Goal: Task Accomplishment & Management: Manage account settings

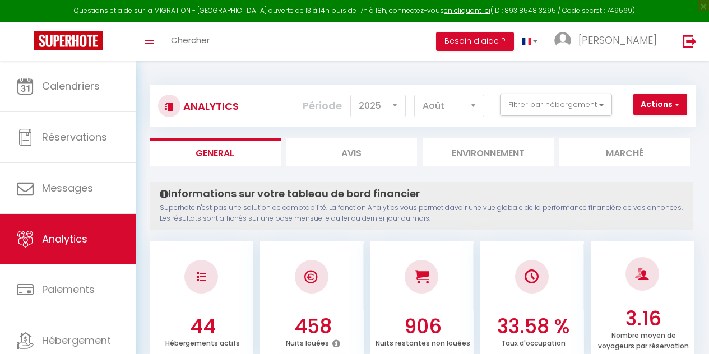
select select "2025"
select select "8"
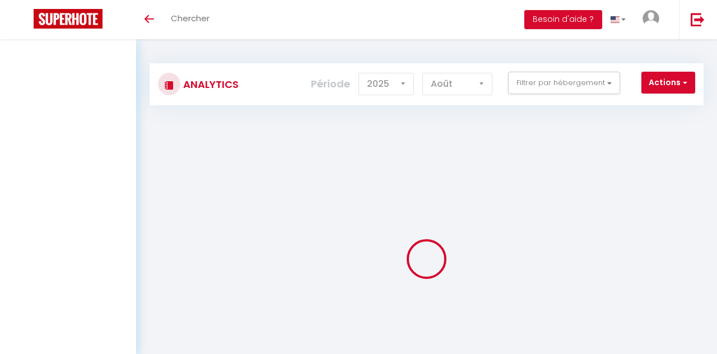
select select "2025"
select select "8"
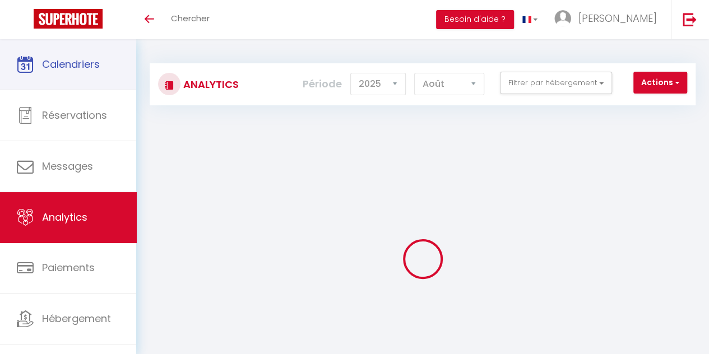
click at [36, 78] on link "Calendriers" at bounding box center [68, 64] width 136 height 50
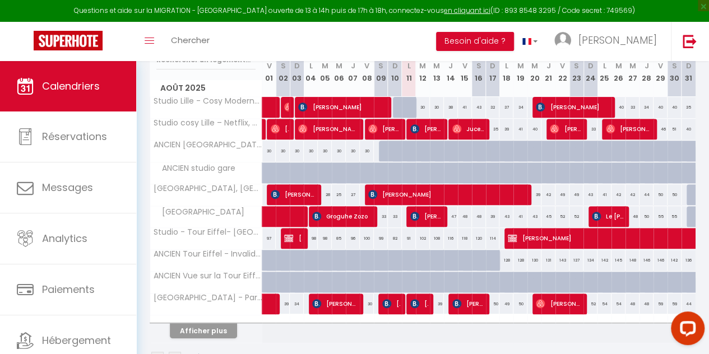
scroll to position [160, 0]
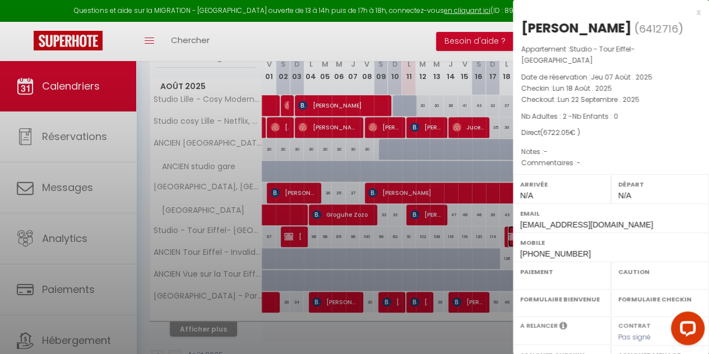
select select "OK"
select select "KO"
select select "0"
select select "1"
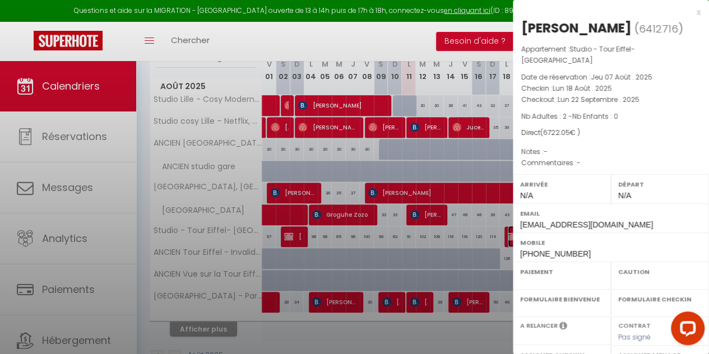
select select
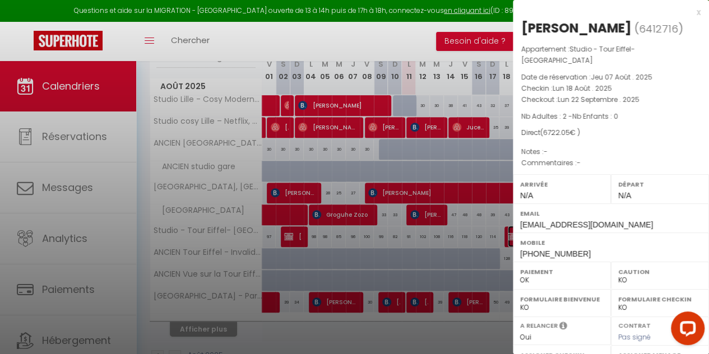
select select "42991"
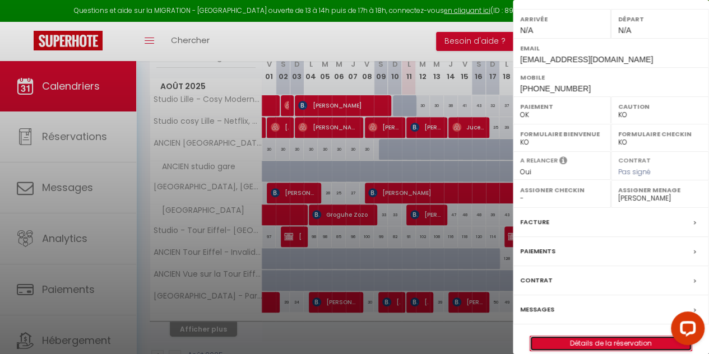
click at [573, 336] on link "Détails de la réservation" at bounding box center [610, 343] width 161 height 15
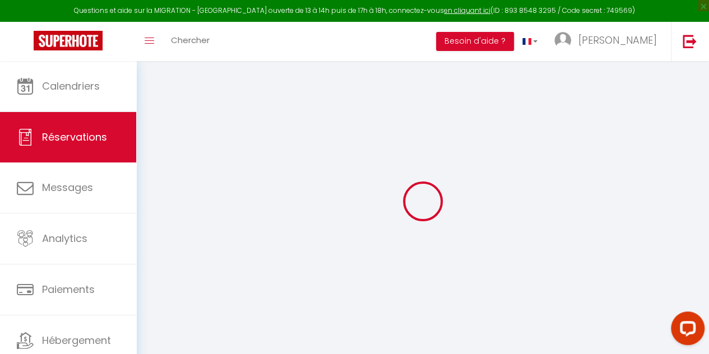
select select
checkbox input "false"
select select
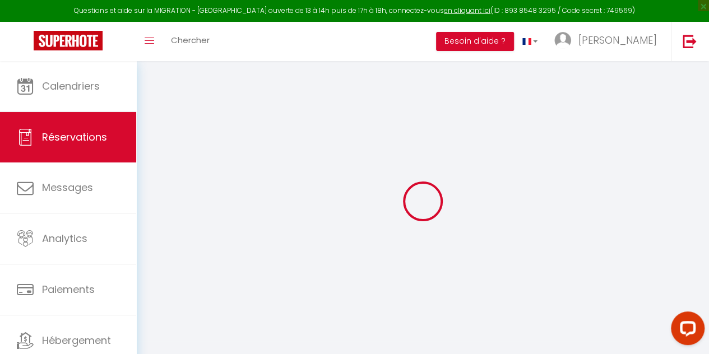
checkbox input "false"
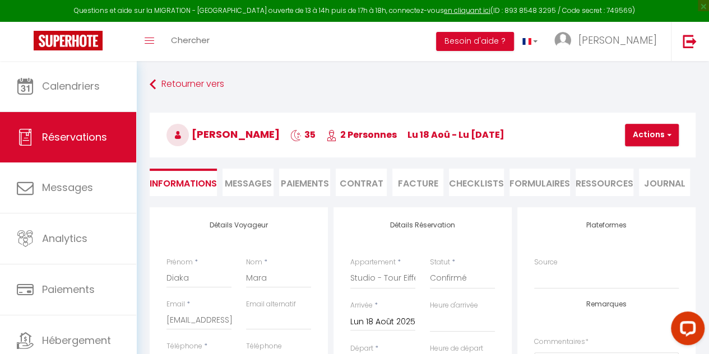
type input "40"
type input "934.05"
select select
checkbox input "false"
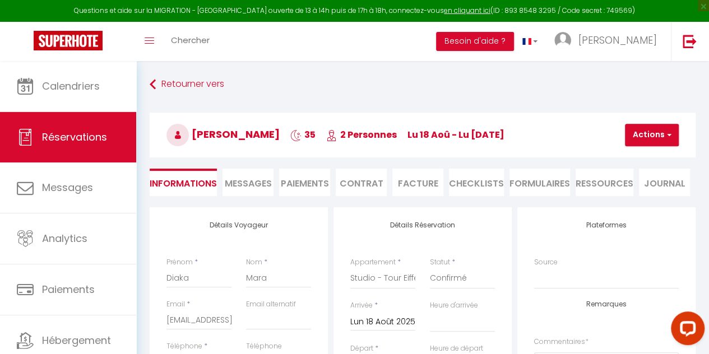
select select
click at [641, 156] on h3 "[PERSON_NAME] 35 2 Personnes lu 18 Aoû - lu [DATE]" at bounding box center [423, 135] width 546 height 45
click at [666, 140] on button "Actions" at bounding box center [652, 135] width 54 height 22
click at [665, 190] on link "Supprimer" at bounding box center [661, 189] width 89 height 15
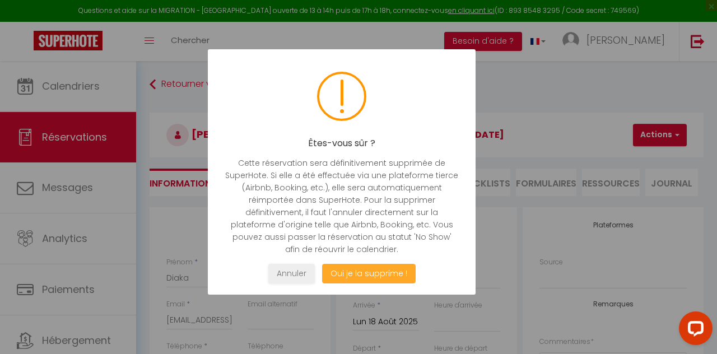
click at [386, 271] on button "Oui je la supprime !" at bounding box center [369, 274] width 94 height 20
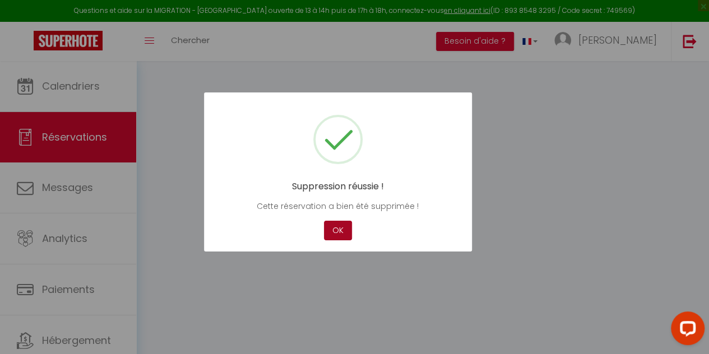
click at [338, 226] on button "OK" at bounding box center [338, 231] width 28 height 20
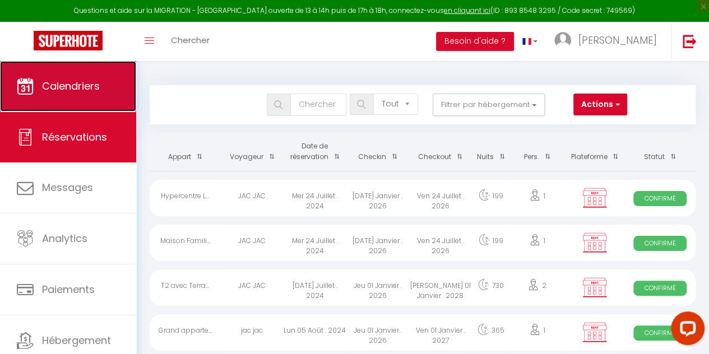
drag, startPoint x: 43, startPoint y: 99, endPoint x: 51, endPoint y: 76, distance: 24.3
click at [51, 76] on link "Calendriers" at bounding box center [68, 86] width 136 height 50
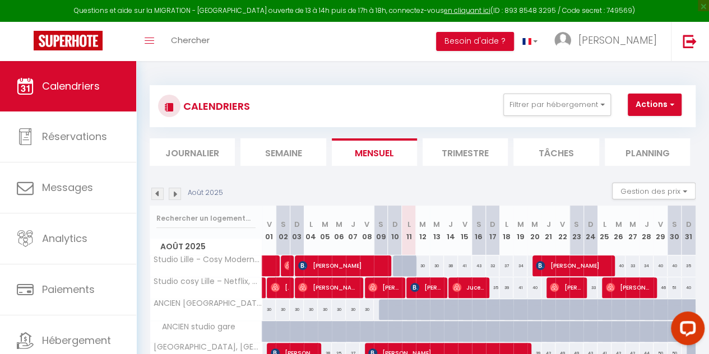
scroll to position [199, 0]
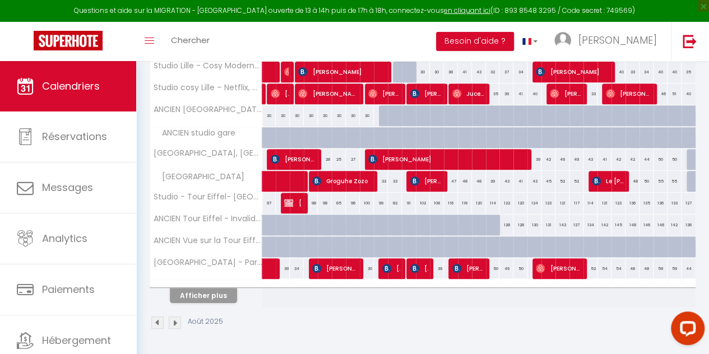
click at [501, 222] on div "128" at bounding box center [506, 225] width 14 height 21
type input "128"
type input "Lun 18 Août 2025"
type input "[DATE] Août 2025"
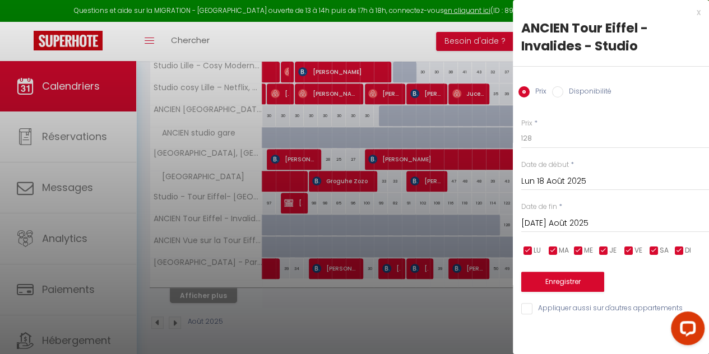
click at [555, 92] on input "Disponibilité" at bounding box center [557, 91] width 11 height 11
radio input "true"
radio input "false"
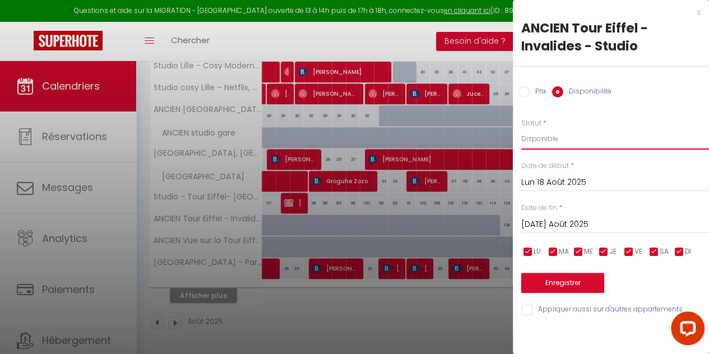
click at [553, 146] on select "Disponible Indisponible" at bounding box center [615, 138] width 188 height 21
select select "0"
click at [521, 128] on select "Disponible Indisponible" at bounding box center [615, 138] width 188 height 21
click at [570, 232] on div "[DATE] Août 2025 < Août 2025 > Dim Lun Mar Mer Jeu Ven Sam 1 2 3 4 5 6 7 8 9 10…" at bounding box center [615, 223] width 188 height 20
click at [586, 226] on input "[DATE] Août 2025" at bounding box center [615, 224] width 188 height 15
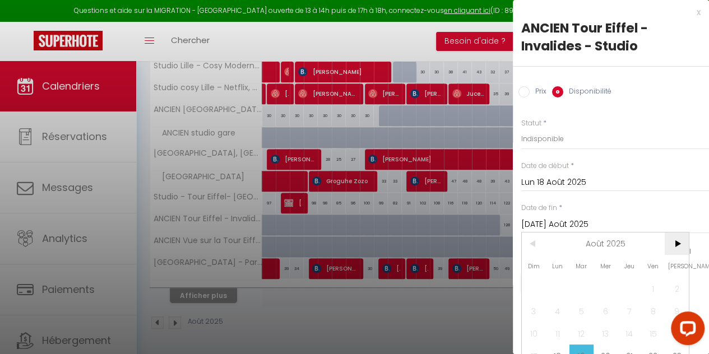
click at [675, 247] on span ">" at bounding box center [677, 244] width 24 height 22
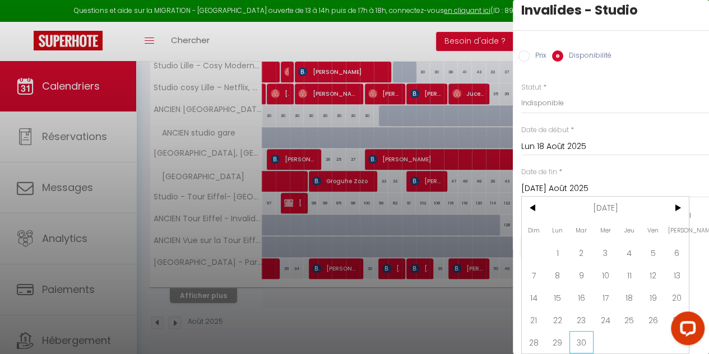
click at [588, 331] on span "30" at bounding box center [581, 342] width 24 height 22
type input "[DATE] Septembre 2025"
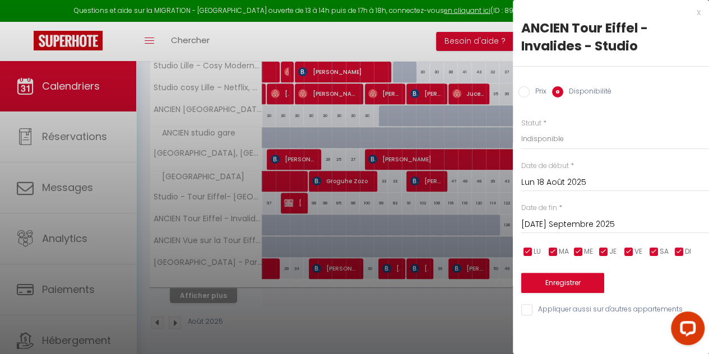
scroll to position [0, 0]
click at [577, 282] on button "Enregistrer" at bounding box center [562, 283] width 83 height 20
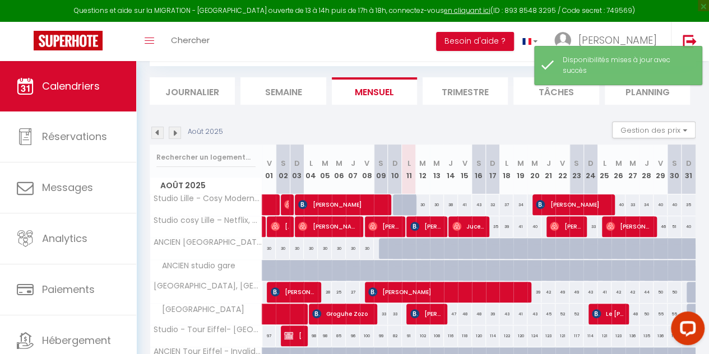
scroll to position [199, 0]
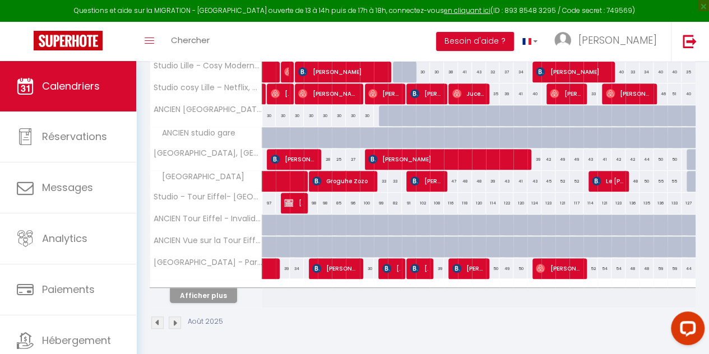
click at [697, 187] on div "CALENDRIERS Filtrer par hébergement Sous Location Studio [GEOGRAPHIC_DATA] / Co…" at bounding box center [422, 110] width 573 height 487
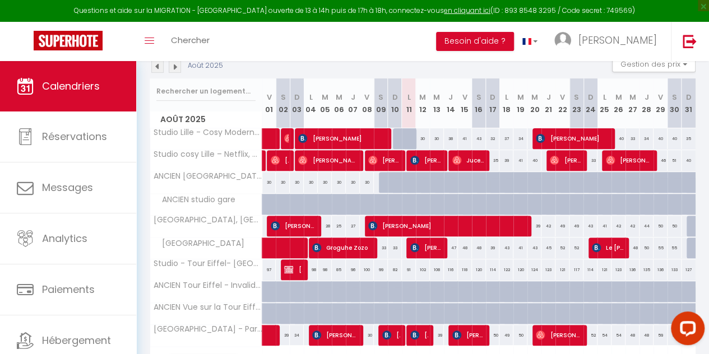
scroll to position [128, 0]
